Goal: Download file/media

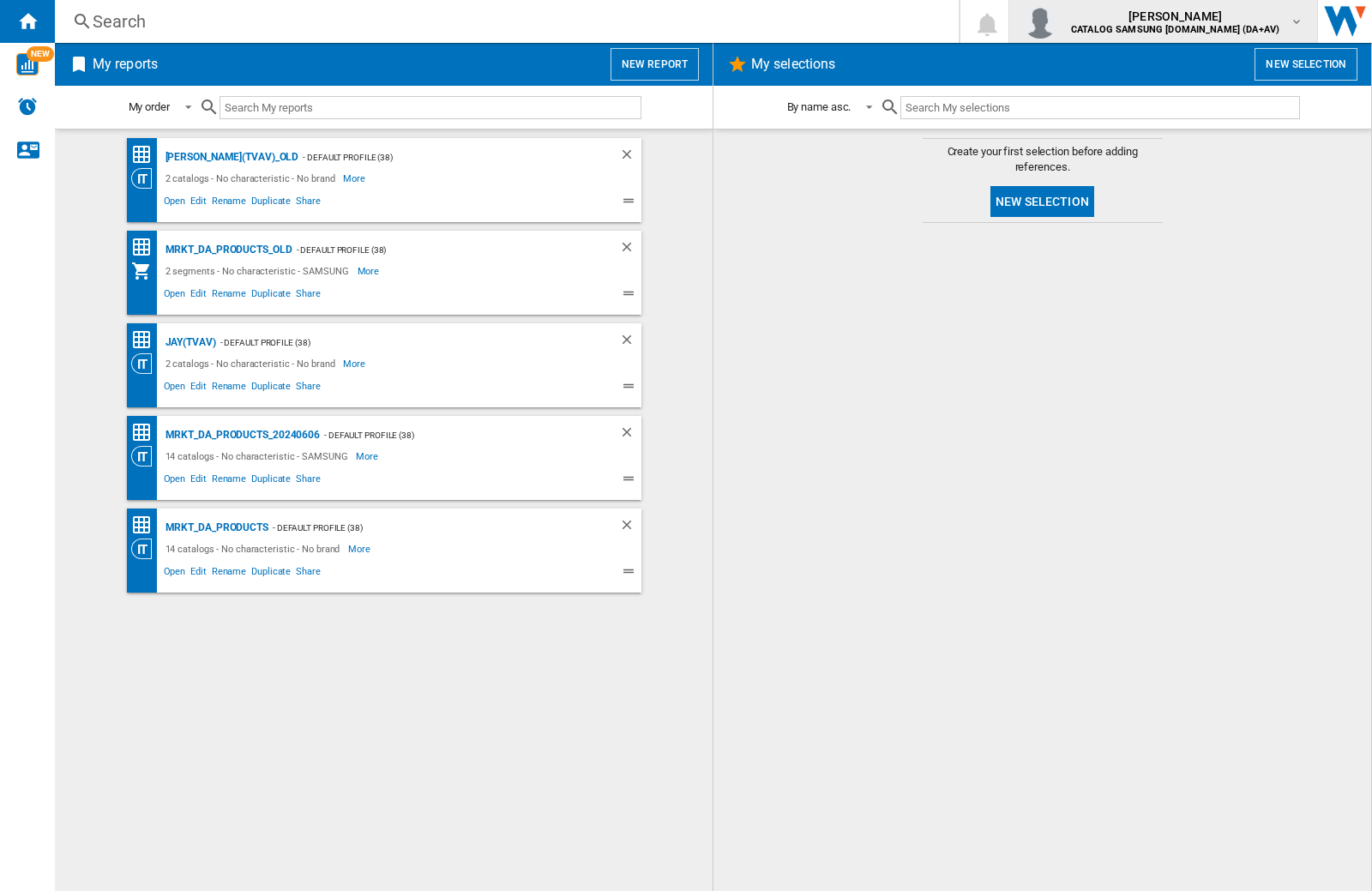
click at [1057, 21] on img "button" at bounding box center [1040, 21] width 35 height 35
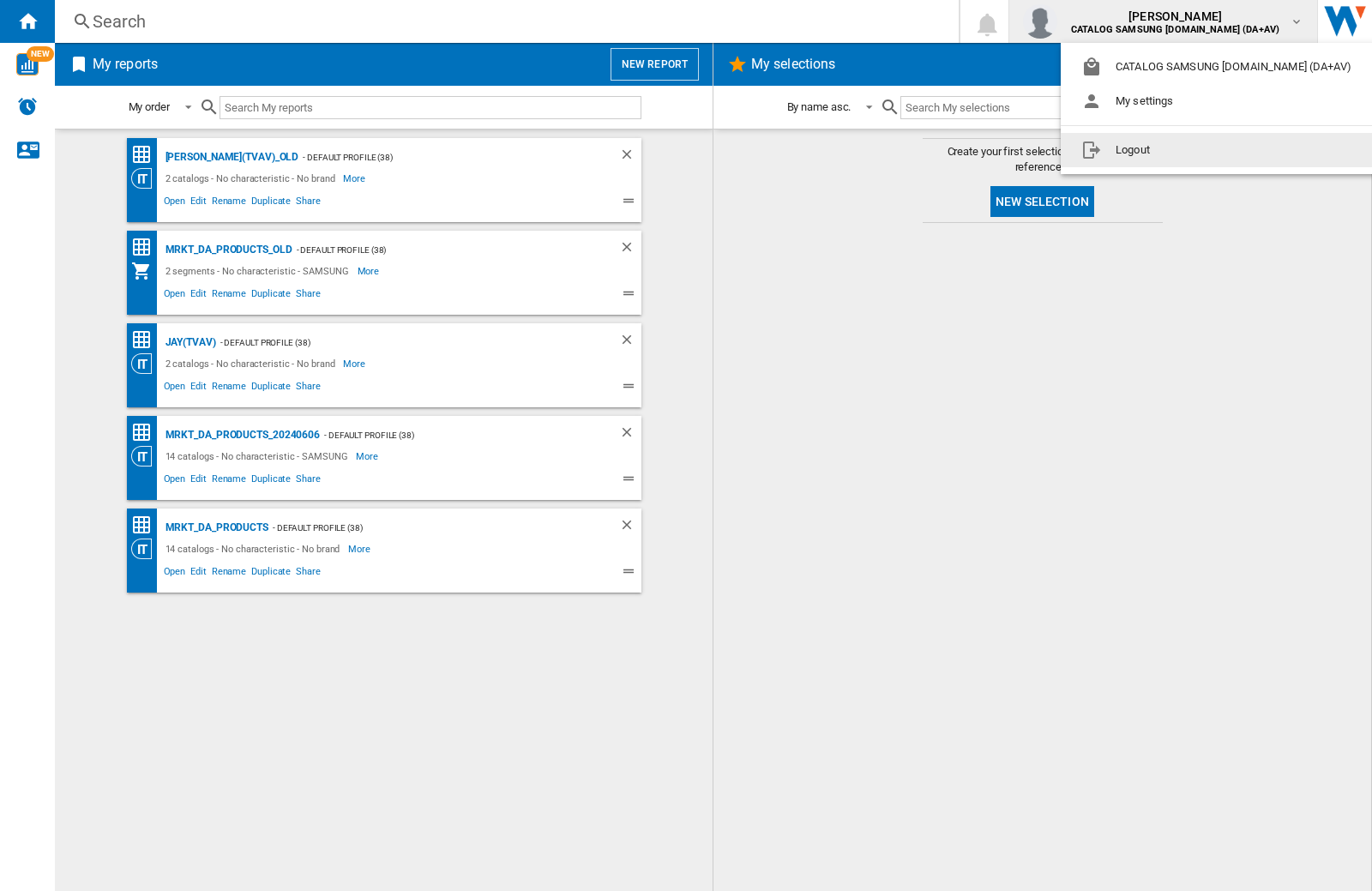
click at [1193, 151] on button "Logout" at bounding box center [1220, 151] width 318 height 35
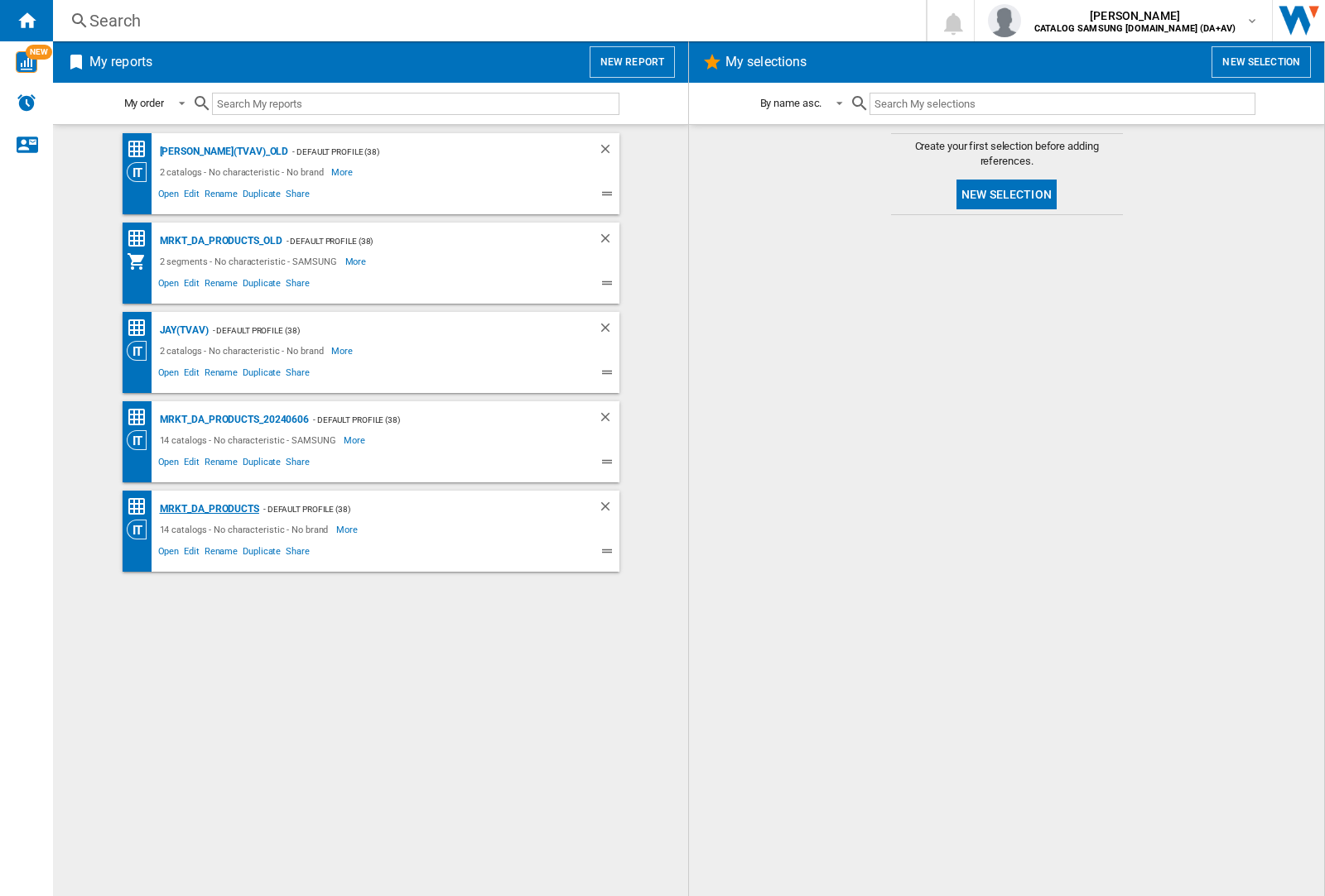
click at [209, 509] on div "MRKT_DA_PRODUCTS" at bounding box center [207, 509] width 103 height 20
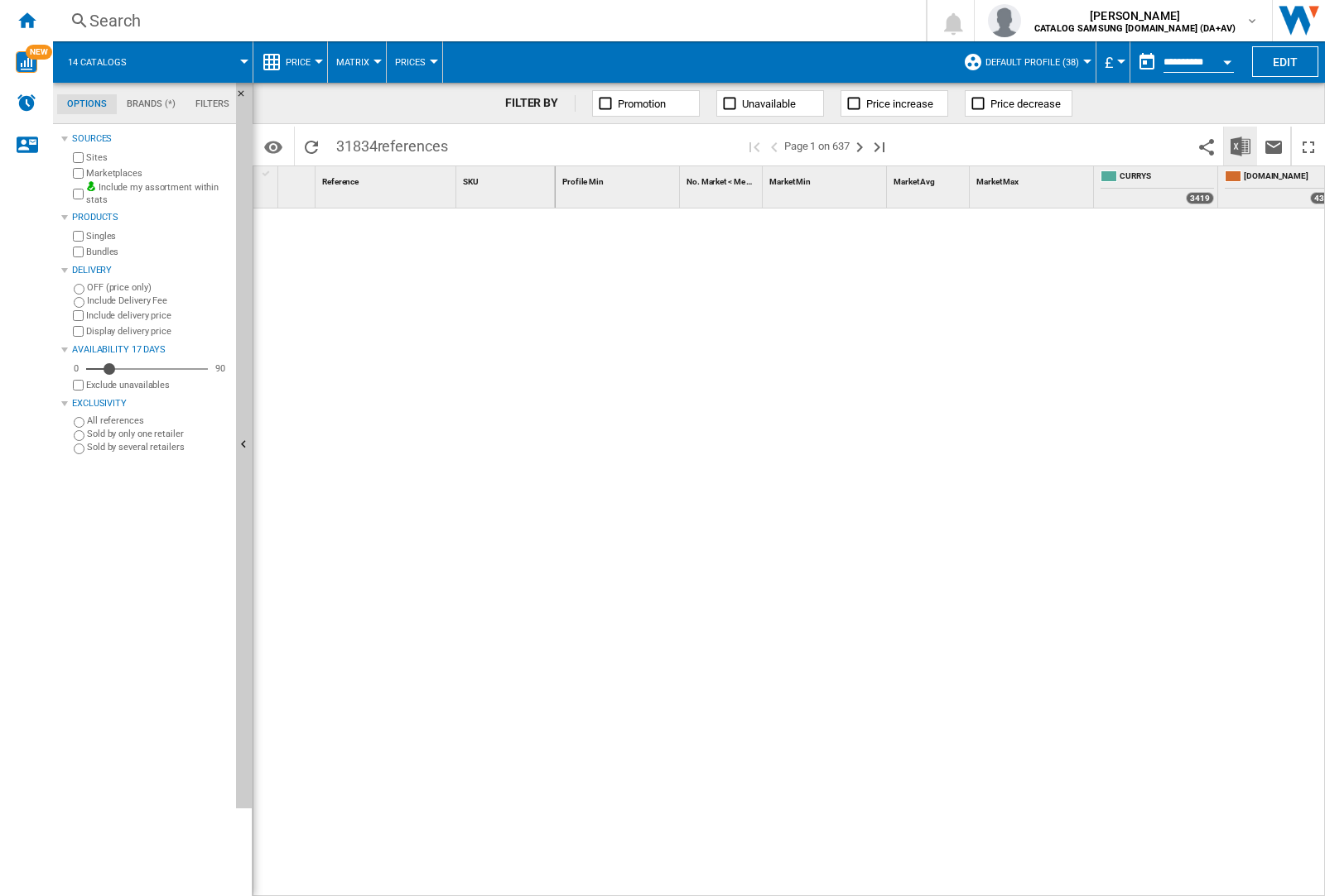
click at [1239, 145] on img "Download in Excel" at bounding box center [1240, 146] width 20 height 20
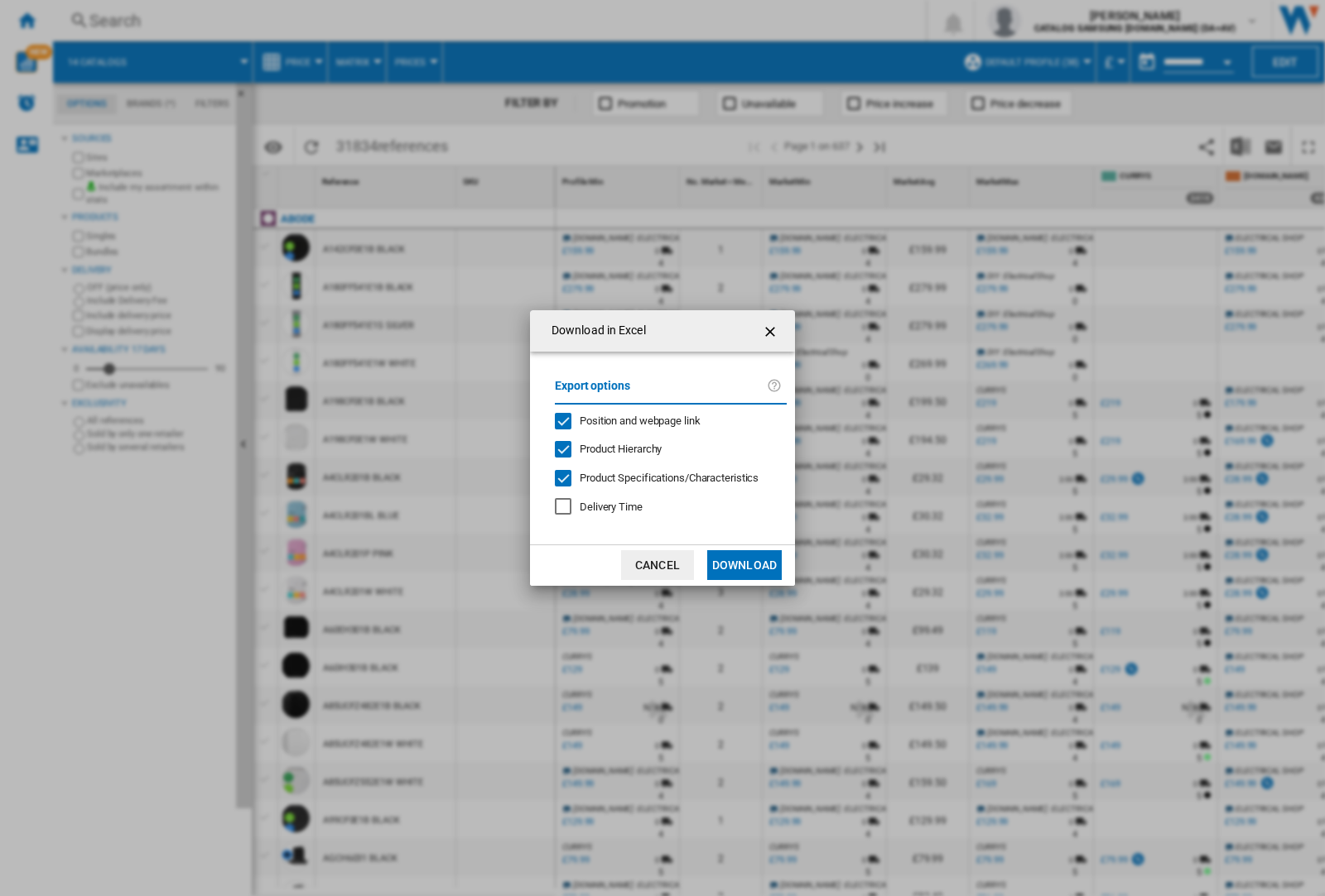
click at [629, 420] on span "Position and webpage link" at bounding box center [640, 420] width 121 height 12
click at [744, 565] on button "Download" at bounding box center [744, 565] width 75 height 30
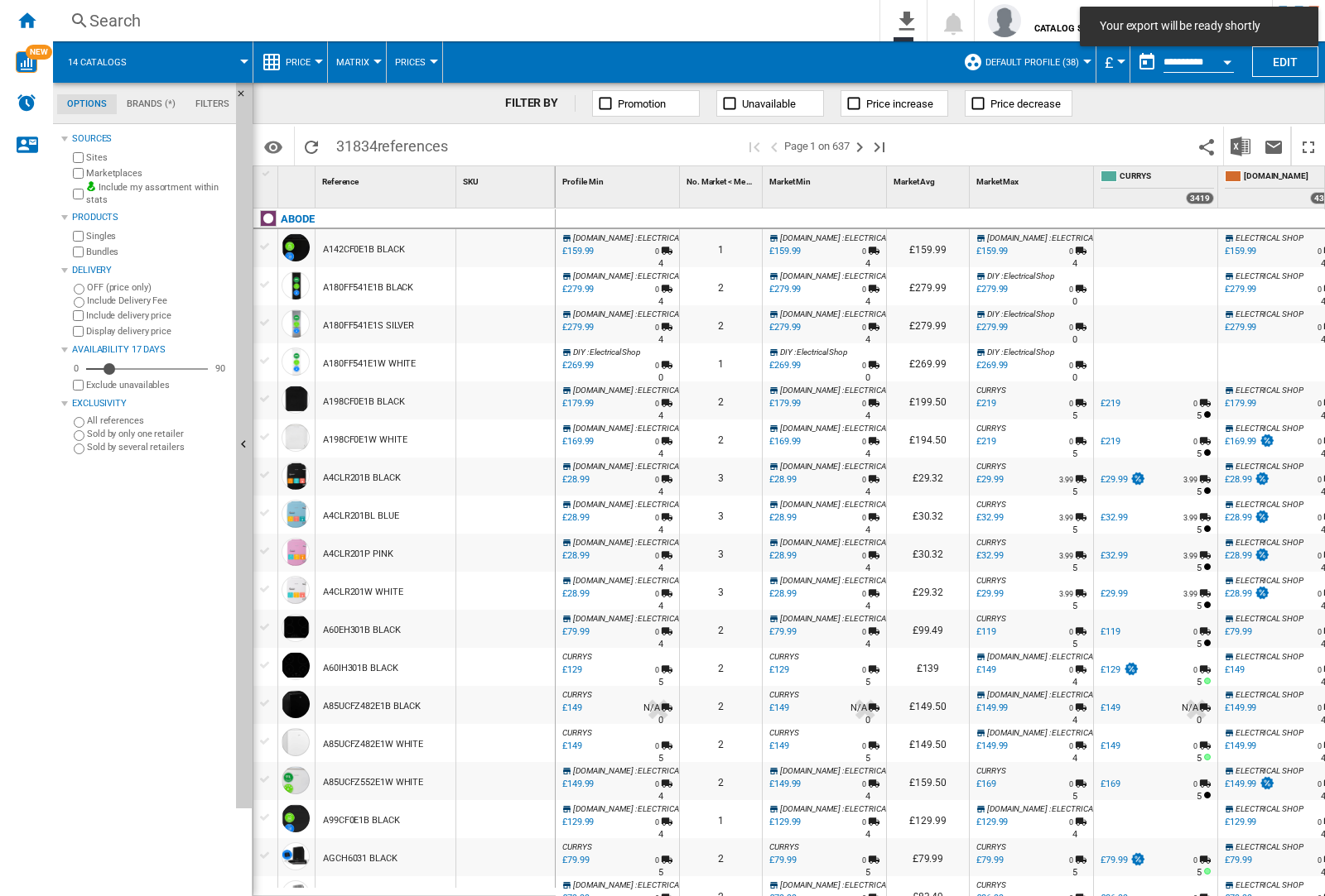
click at [516, 283] on div at bounding box center [506, 286] width 99 height 38
